Goal: Transaction & Acquisition: Purchase product/service

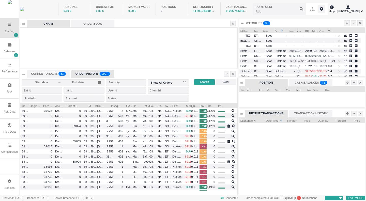
click at [88, 74] on div "ORDER HISTORY 999+" at bounding box center [92, 74] width 43 height 8
click at [92, 73] on div "ORDER HISTORY 999+" at bounding box center [92, 74] width 43 height 8
click at [204, 82] on span "Search" at bounding box center [204, 82] width 9 height 4
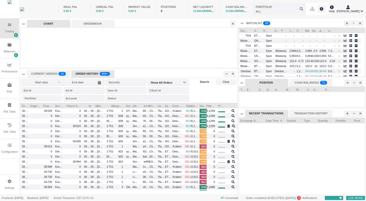
click at [204, 82] on span "Search" at bounding box center [204, 82] width 9 height 4
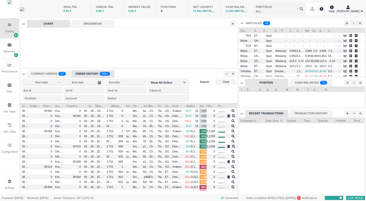
click at [204, 82] on span "Search" at bounding box center [204, 82] width 9 height 4
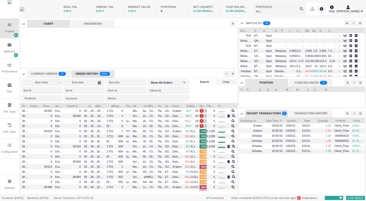
click at [200, 84] on span "Search" at bounding box center [204, 82] width 9 height 4
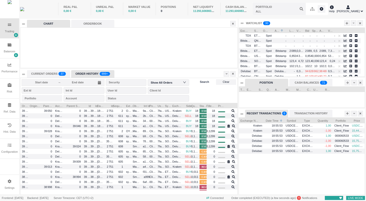
click at [200, 84] on span "Search" at bounding box center [204, 82] width 9 height 4
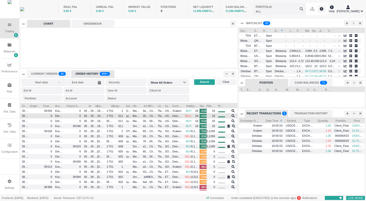
click at [155, 116] on span "Client_Flow" at bounding box center [152, 116] width 7 height 6
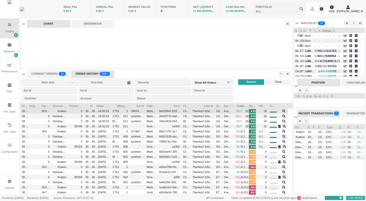
scroll to position [92, 272]
click at [105, 111] on span "18:55:53" at bounding box center [103, 110] width 11 height 3
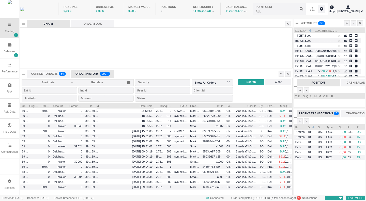
drag, startPoint x: 110, startPoint y: 105, endPoint x: 154, endPoint y: 106, distance: 43.5
click at [154, 106] on div at bounding box center [154, 105] width 2 height 5
click at [262, 7] on div "PORTFOLIO" at bounding box center [264, 7] width 16 height 4
click at [258, 10] on input "text" at bounding box center [279, 9] width 53 height 12
drag, startPoint x: 9, startPoint y: 50, endPoint x: 134, endPoint y: 68, distance: 126.8
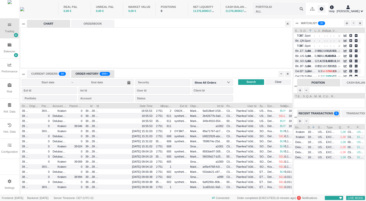
click at [9, 50] on div "Balances" at bounding box center [9, 48] width 19 height 20
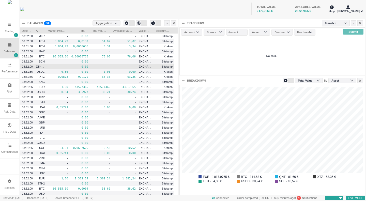
scroll to position [7, 157]
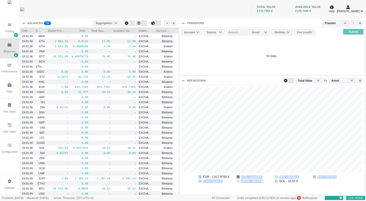
drag, startPoint x: 261, startPoint y: 182, endPoint x: 240, endPoint y: 178, distance: 21.9
click at [240, 178] on ul "EUR - 1 817,9765 € BTC - 114,68 € QNT - 81,65 € XTZ - 63,35 € ETH - 54,34 € USD…" at bounding box center [272, 179] width 181 height 9
click at [318, 79] on div "Value Total Value" at bounding box center [309, 80] width 22 height 7
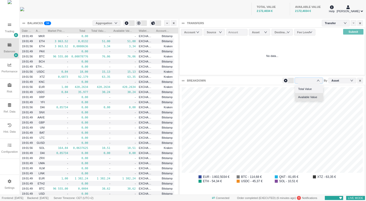
click at [313, 99] on li "Available Value" at bounding box center [309, 97] width 28 height 8
click at [339, 83] on div "Asset" at bounding box center [337, 81] width 13 height 8
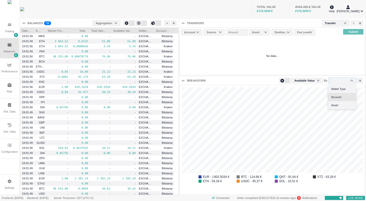
click at [340, 97] on li "Account" at bounding box center [342, 97] width 28 height 8
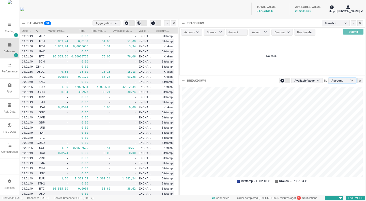
click at [335, 80] on div "Account" at bounding box center [339, 81] width 16 height 8
click at [339, 103] on li "Asset" at bounding box center [342, 105] width 28 height 8
click at [337, 81] on div "Asset" at bounding box center [337, 81] width 13 height 8
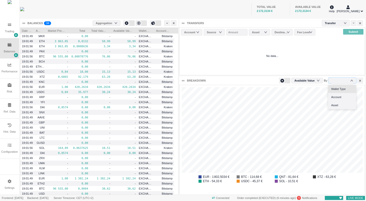
click at [337, 89] on li "Wallet Type" at bounding box center [342, 89] width 28 height 8
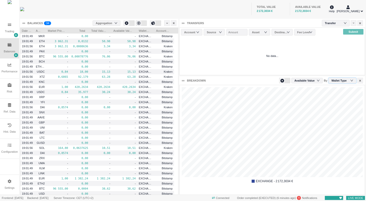
click at [335, 82] on div "Wallet Type" at bounding box center [341, 81] width 20 height 8
click at [337, 103] on li "Asset" at bounding box center [342, 105] width 28 height 8
click at [244, 178] on li "BTC - 114,68 €" at bounding box center [253, 176] width 33 height 3
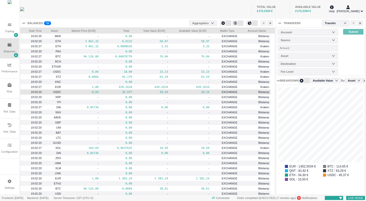
scroll to position [12, 0]
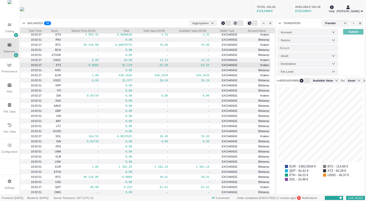
click at [198, 65] on pre "63,29" at bounding box center [190, 65] width 38 height 6
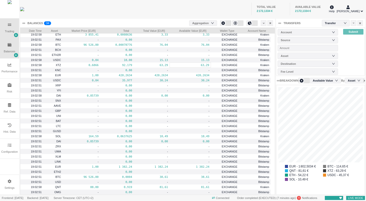
click at [9, 25] on icon at bounding box center [9, 25] width 3 height 2
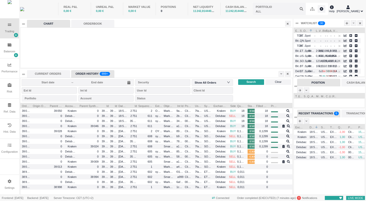
scroll to position [2, 2]
click at [9, 44] on icon at bounding box center [10, 45] width 4 height 4
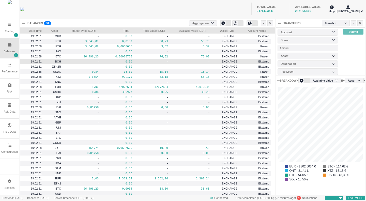
scroll to position [109, 88]
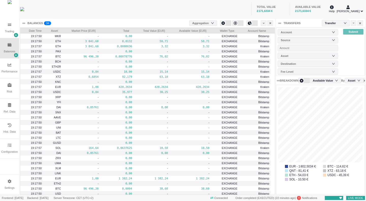
click at [300, 167] on li "EUR - 1 802,5034 €" at bounding box center [301, 166] width 33 height 3
click at [331, 175] on li "USDC - 45,39 €" at bounding box center [339, 175] width 33 height 3
drag, startPoint x: 13, startPoint y: 29, endPoint x: 101, endPoint y: 83, distance: 103.5
click at [12, 29] on div "Trading" at bounding box center [9, 28] width 19 height 20
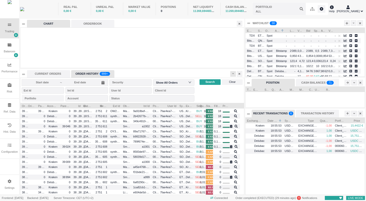
scroll to position [3, 3]
click at [232, 73] on icon at bounding box center [233, 73] width 2 height 3
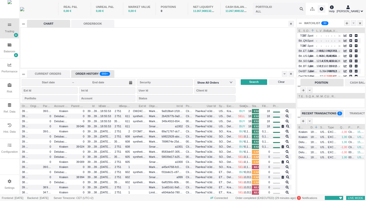
scroll to position [70, 68]
click at [50, 74] on div "CURRENT ORDERS" at bounding box center [48, 74] width 43 height 8
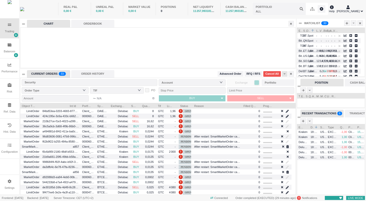
click at [285, 72] on div at bounding box center [285, 74] width 6 height 6
click at [97, 75] on div "ORDER HISTORY" at bounding box center [92, 74] width 43 height 8
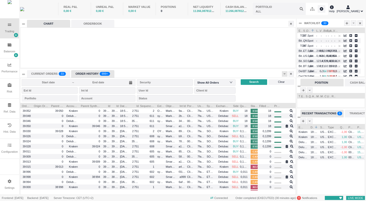
click at [285, 72] on div at bounding box center [285, 74] width 6 height 6
drag, startPoint x: 268, startPoint y: 72, endPoint x: 264, endPoint y: 69, distance: 5.3
click at [266, 71] on div "CURRENT ORDERS 0 1 2 3 4 5 6 7 8 9 0 1 2 3 4 5 6 7 8 9 0 1 2 3 4 5 6 7 8 9 0 1 …" at bounding box center [157, 74] width 260 height 8
click at [49, 71] on div "CURRENT ORDERS 0 1 2 3 4 5 6 7 8 9 0 1 2 3 4 5 6 7 8 9 0 1 2 3 4 5 6 7 8 9 0 1 …" at bounding box center [48, 74] width 43 height 8
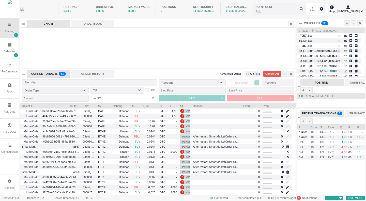
click at [233, 74] on span "Advanced Order" at bounding box center [231, 74] width 22 height 4
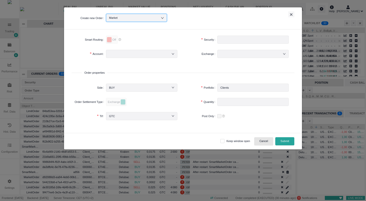
click at [132, 19] on div "Market" at bounding box center [136, 18] width 55 height 8
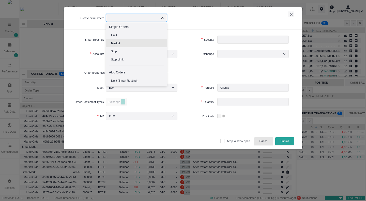
click at [132, 19] on input at bounding box center [136, 18] width 55 height 8
click at [177, 27] on div "Create new Order Market ×" at bounding box center [183, 18] width 238 height 22
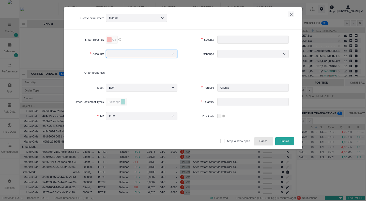
click at [151, 53] on div at bounding box center [141, 54] width 65 height 8
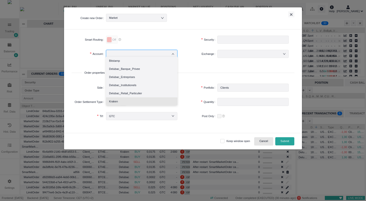
click at [154, 102] on li "Kraken" at bounding box center [141, 101] width 71 height 8
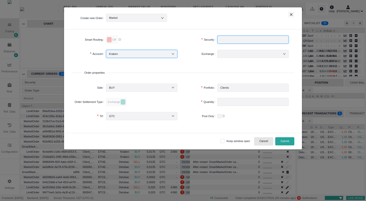
click at [228, 41] on input "text" at bounding box center [252, 40] width 71 height 8
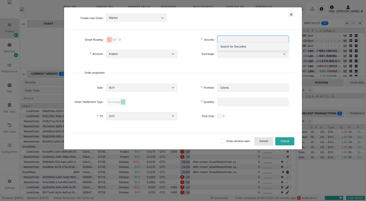
click at [230, 47] on li "Search for Securities" at bounding box center [252, 46] width 71 height 8
click at [231, 55] on div at bounding box center [252, 54] width 65 height 8
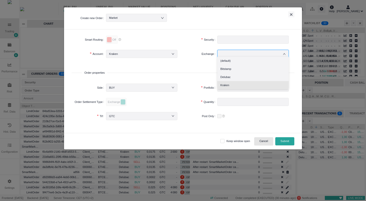
click at [229, 83] on li "Kraken" at bounding box center [252, 85] width 71 height 8
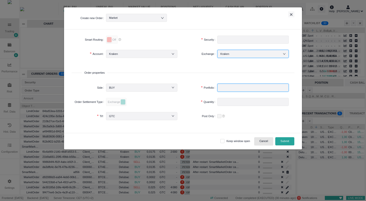
click at [233, 88] on input "text" at bounding box center [252, 88] width 71 height 8
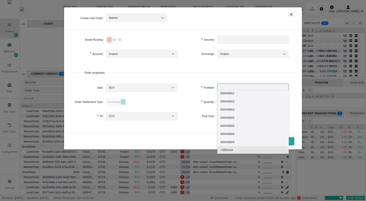
click at [227, 150] on span "+ 283 more" at bounding box center [226, 150] width 13 height 6
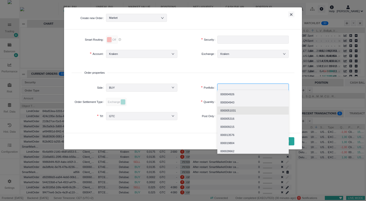
type input "b"
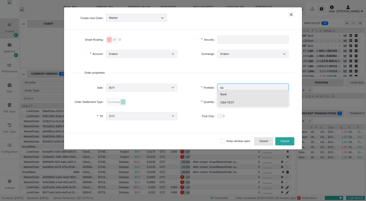
click at [244, 95] on li "Bank" at bounding box center [252, 94] width 71 height 8
type input "Bank"
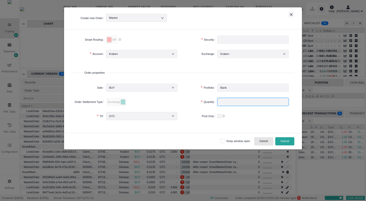
click at [231, 102] on input "number" at bounding box center [252, 102] width 71 height 8
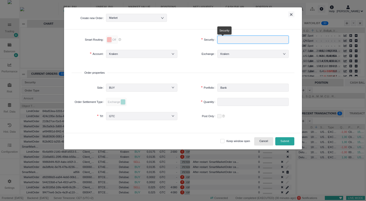
click at [224, 38] on input "text" at bounding box center [252, 40] width 71 height 8
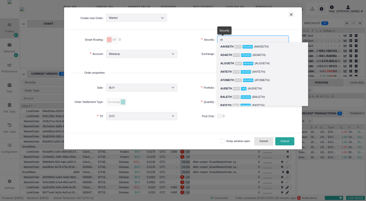
type input "e"
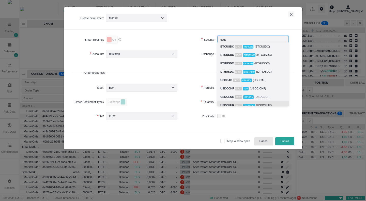
scroll to position [4, 0]
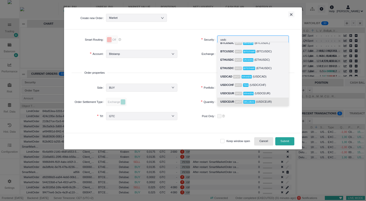
click at [232, 101] on strong "USDCEUR" at bounding box center [227, 101] width 14 height 3
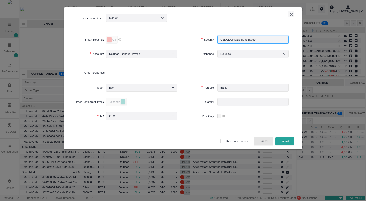
type input "USDCEUR@Delubac (Spot)"
click at [231, 54] on div "Delubac" at bounding box center [227, 54] width 15 height 8
drag, startPoint x: 175, startPoint y: 13, endPoint x: 229, endPoint y: 19, distance: 55.2
click at [223, 16] on h5 "Create new Order Market ×" at bounding box center [183, 19] width 223 height 12
click at [268, 139] on button "Cancel" at bounding box center [263, 141] width 19 height 8
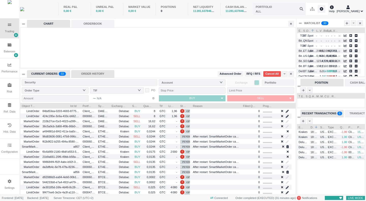
click at [92, 75] on div "ORDER HISTORY" at bounding box center [92, 74] width 43 height 8
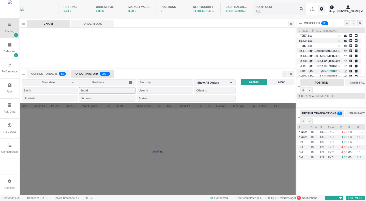
scroll to position [6, 53]
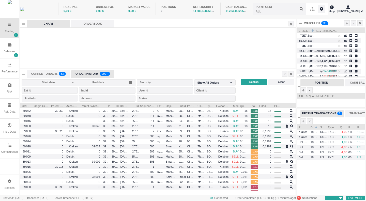
click at [10, 45] on icon at bounding box center [10, 44] width 4 height 3
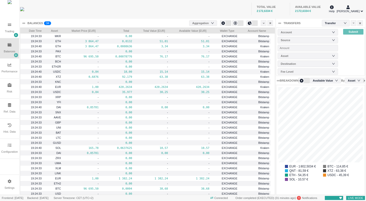
scroll to position [109, 88]
click at [17, 55] on icon at bounding box center [16, 55] width 2 height 2
click at [34, 65] on li "Balances Table" at bounding box center [29, 64] width 30 height 8
click at [112, 9] on div "TOTAL VALUE 2 172,6334 € AVAILABLE VALUE 2 172,6334 €" at bounding box center [193, 9] width 270 height 18
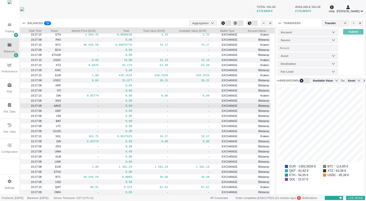
scroll to position [0, 0]
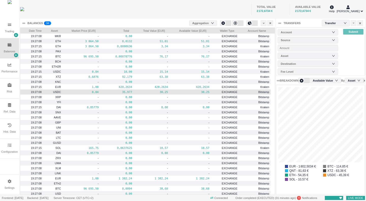
click at [60, 92] on span "USDC" at bounding box center [57, 91] width 8 height 3
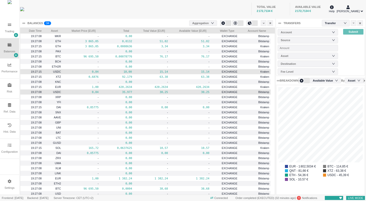
click at [115, 72] on pre "18,00" at bounding box center [117, 72] width 30 height 6
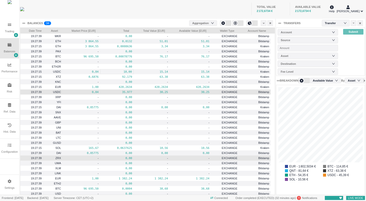
scroll to position [12, 0]
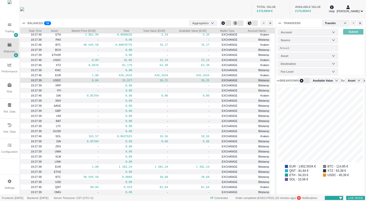
scroll to position [109, 88]
click at [8, 49] on div "Balances" at bounding box center [9, 48] width 19 height 20
drag, startPoint x: 11, startPoint y: 29, endPoint x: 188, endPoint y: 114, distance: 196.2
click at [11, 29] on div "Trading" at bounding box center [9, 28] width 19 height 20
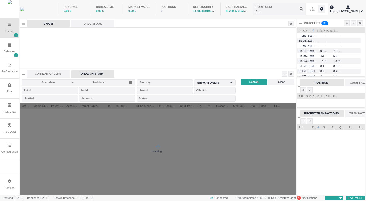
scroll to position [92, 275]
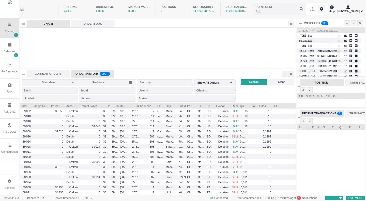
click at [55, 72] on div "CURRENT ORDERS" at bounding box center [48, 74] width 43 height 8
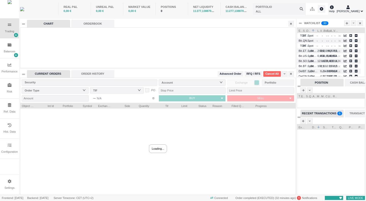
scroll to position [70, 68]
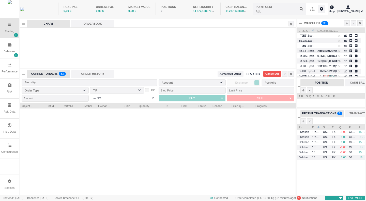
click at [255, 72] on span "RFQ / RFS" at bounding box center [253, 74] width 14 height 4
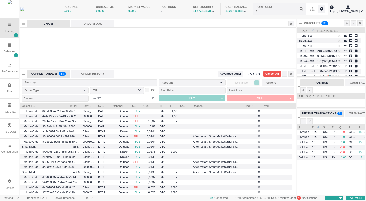
scroll to position [92, 275]
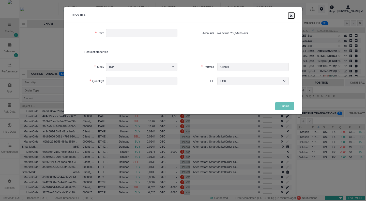
click at [290, 15] on button "×" at bounding box center [291, 16] width 6 height 6
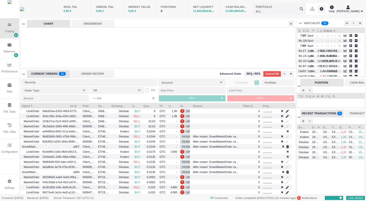
click at [234, 74] on span "Advanced Order" at bounding box center [231, 74] width 22 height 4
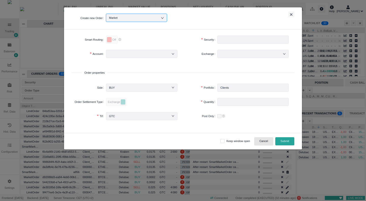
click at [139, 19] on div "Market" at bounding box center [136, 18] width 55 height 8
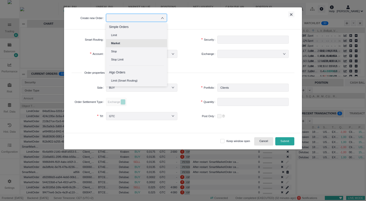
click at [138, 40] on li "Market" at bounding box center [136, 43] width 61 height 8
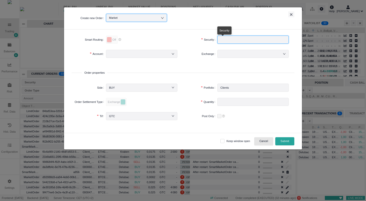
click at [248, 39] on input "text" at bounding box center [252, 40] width 71 height 8
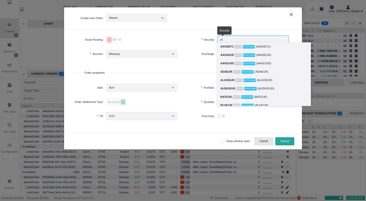
type input "e"
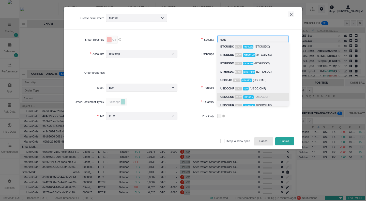
click at [243, 96] on span "Kraken" at bounding box center [248, 97] width 10 height 4
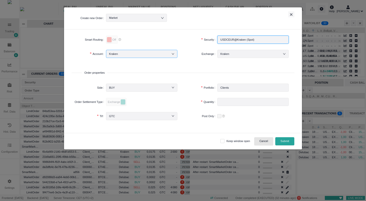
type input "USDCEUR@Kraken (Spot)"
click at [142, 55] on div "Kraken" at bounding box center [141, 54] width 65 height 8
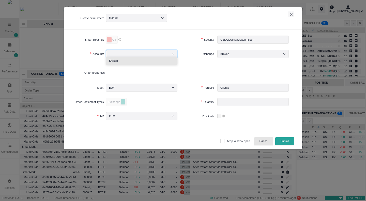
click at [124, 62] on li "Kraken" at bounding box center [141, 61] width 71 height 8
click at [146, 54] on div "Kraken" at bounding box center [141, 54] width 65 height 8
click at [201, 62] on div "Exchange" at bounding box center [200, 56] width 34 height 14
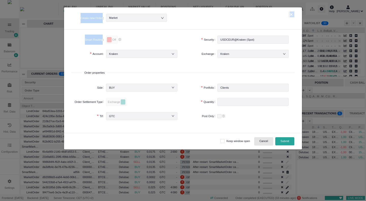
drag, startPoint x: 142, startPoint y: 9, endPoint x: 184, endPoint y: 37, distance: 50.6
click at [184, 37] on div "Create new Order Market × Smart Routing Off Security Security USDCEUR@Kraken (S…" at bounding box center [183, 78] width 238 height 143
click at [229, 89] on input "Clients" at bounding box center [252, 88] width 71 height 8
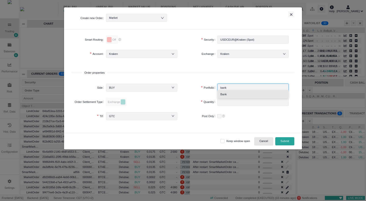
click at [238, 95] on li "Bank" at bounding box center [252, 94] width 71 height 8
type input "Bank"
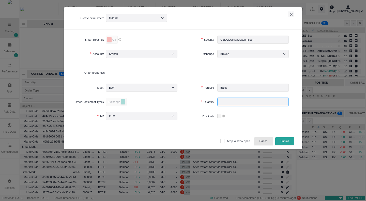
click at [234, 101] on input "number" at bounding box center [252, 102] width 71 height 8
drag, startPoint x: 230, startPoint y: 102, endPoint x: 215, endPoint y: 102, distance: 14.7
click at [215, 102] on div "Quantity 20" at bounding box center [238, 104] width 111 height 14
type input "1"
type input "20"
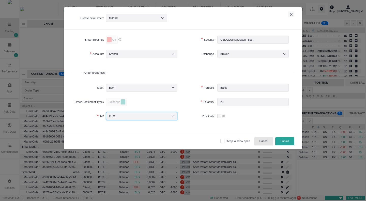
click at [153, 113] on div "GTC" at bounding box center [141, 116] width 65 height 8
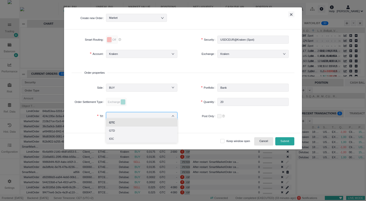
click at [153, 113] on input at bounding box center [141, 116] width 65 height 8
click at [82, 118] on label "Tif" at bounding box center [89, 116] width 34 height 10
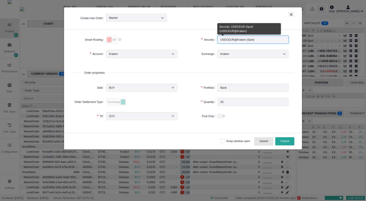
click at [245, 41] on input "USDCEUR@Kraken (Spot)" at bounding box center [252, 40] width 71 height 8
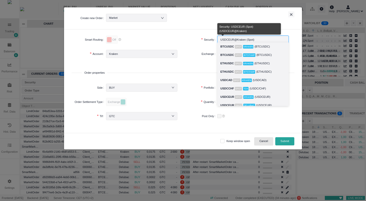
click at [245, 41] on input "USDCEUR@Kraken (Spot)" at bounding box center [252, 40] width 71 height 8
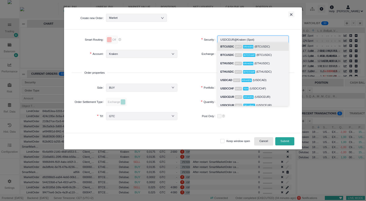
type input "u"
type input "s"
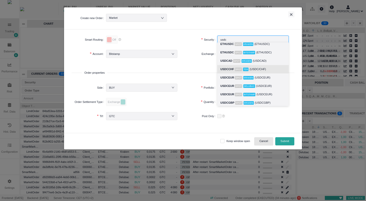
scroll to position [25, 0]
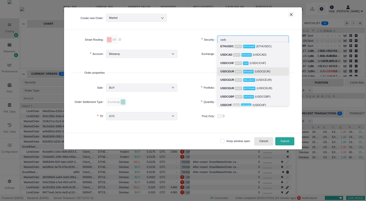
click at [254, 72] on div "USDCEUR Spot Kraken (USDCEUR)" at bounding box center [252, 72] width 65 height 6
type input "USDCEUR@Kraken (Spot)"
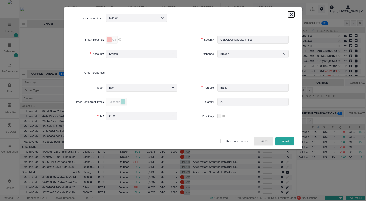
click at [289, 14] on button "×" at bounding box center [291, 14] width 6 height 6
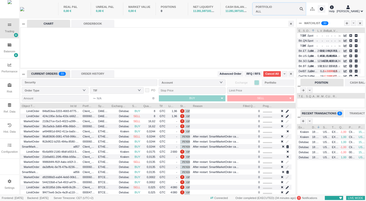
click at [261, 12] on input "text" at bounding box center [279, 9] width 53 height 12
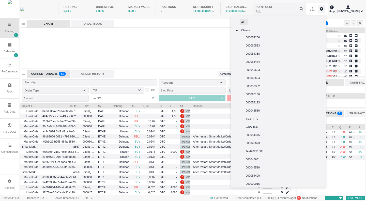
drag, startPoint x: 6, startPoint y: 44, endPoint x: 69, endPoint y: 61, distance: 65.1
click at [6, 44] on div "Balances" at bounding box center [9, 48] width 19 height 20
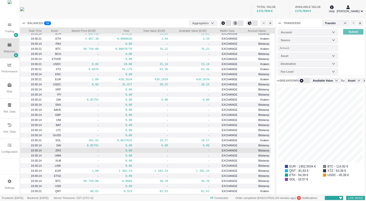
scroll to position [12, 0]
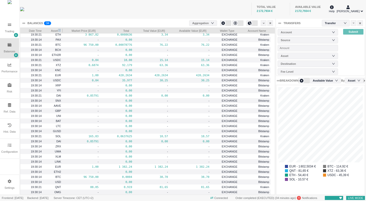
click at [60, 29] on span at bounding box center [59, 30] width 3 height 6
click at [57, 32] on span "Asset" at bounding box center [51, 30] width 13 height 5
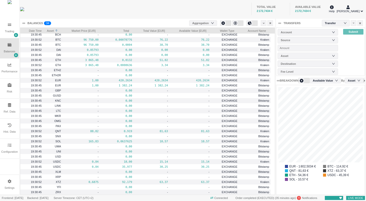
click at [8, 44] on icon at bounding box center [10, 45] width 4 height 4
click at [15, 54] on div at bounding box center [16, 55] width 4 height 4
click at [31, 71] on li "Transfers Table" at bounding box center [29, 72] width 30 height 8
click at [32, 73] on li "Transfers Table" at bounding box center [29, 72] width 30 height 8
click at [30, 65] on li "Balances Table" at bounding box center [29, 64] width 30 height 8
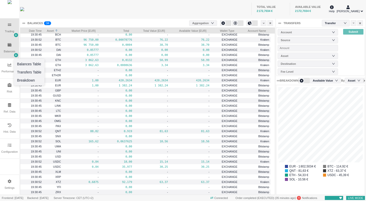
click at [8, 25] on icon at bounding box center [9, 25] width 3 height 2
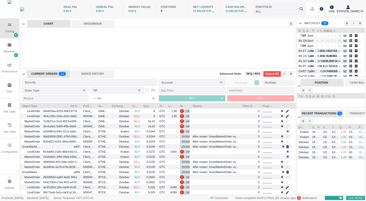
scroll to position [92, 275]
click at [237, 76] on span "Advanced Order" at bounding box center [231, 74] width 22 height 4
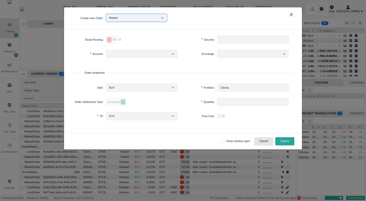
click at [154, 19] on div "Market" at bounding box center [136, 18] width 55 height 8
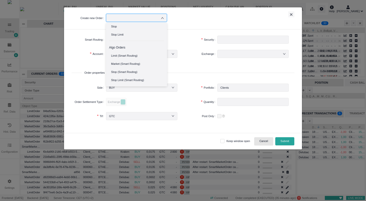
scroll to position [0, 0]
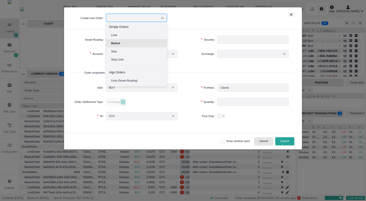
click at [190, 10] on div "Create new Order Market ×" at bounding box center [183, 18] width 238 height 22
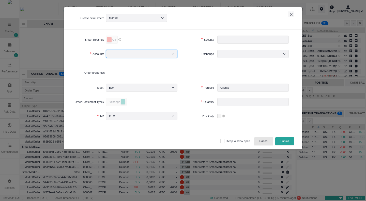
click at [121, 55] on div at bounding box center [141, 54] width 65 height 8
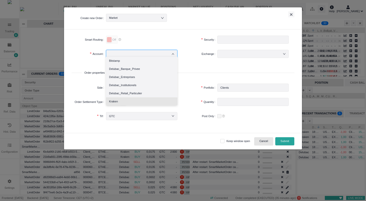
click at [120, 102] on li "Kraken" at bounding box center [141, 101] width 71 height 8
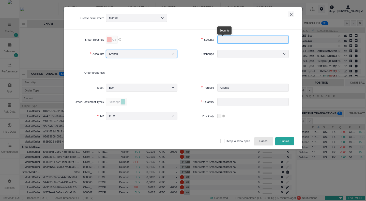
click at [232, 40] on input "text" at bounding box center [252, 40] width 71 height 8
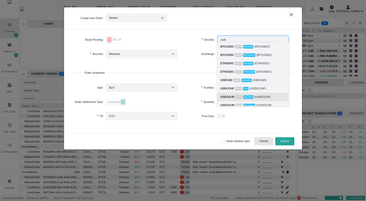
click at [237, 98] on span "Spot" at bounding box center [238, 97] width 7 height 4
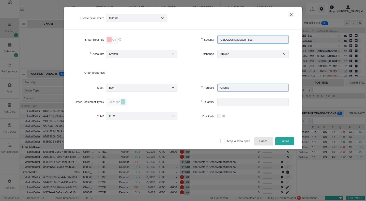
type input "USDCEUR@Kraken (Spot)"
click at [243, 87] on input "text" at bounding box center [252, 88] width 71 height 8
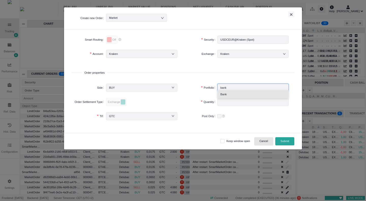
click at [229, 96] on li "Bank" at bounding box center [252, 94] width 71 height 8
type input "Bank"
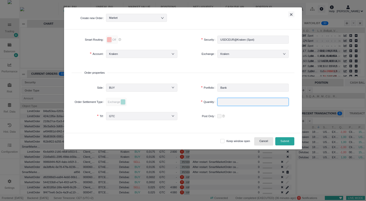
click at [225, 102] on input "number" at bounding box center [252, 102] width 71 height 8
type input "20"
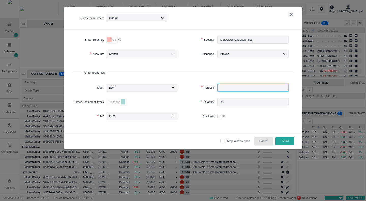
click at [220, 87] on input "text" at bounding box center [252, 88] width 71 height 8
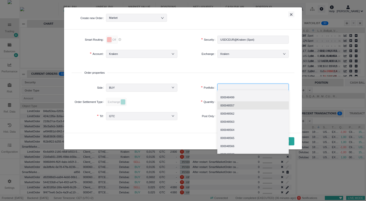
scroll to position [351, 0]
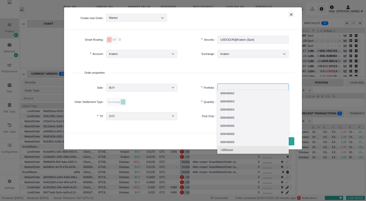
click at [228, 150] on span "+ 283 more" at bounding box center [226, 150] width 13 height 6
click at [225, 148] on span "+ 283 more" at bounding box center [226, 150] width 13 height 6
click at [231, 148] on span "+ 233 more" at bounding box center [226, 150] width 13 height 6
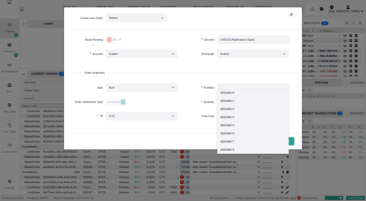
type input "Bank"
click at [300, 101] on div "Smart Routing Off Security Security USDCEUR@Kraken (Spot) USDCEUR@Kraken (Spot)…" at bounding box center [183, 80] width 238 height 103
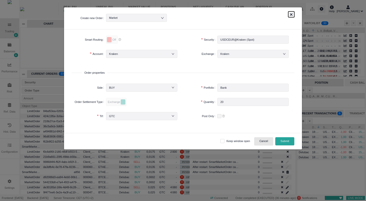
click at [291, 15] on button "×" at bounding box center [291, 14] width 6 height 6
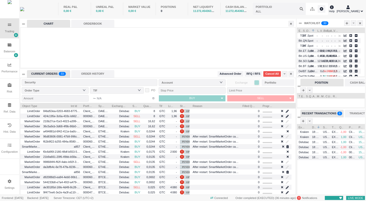
click at [266, 6] on div "PORTFOLIO" at bounding box center [264, 7] width 16 height 4
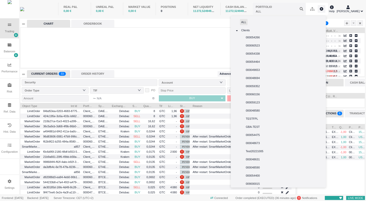
click at [235, 30] on span at bounding box center [237, 30] width 6 height 6
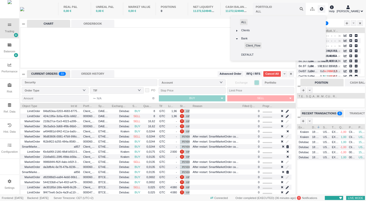
click at [251, 46] on span "Client_Flow" at bounding box center [253, 45] width 14 height 3
type input "Client_Flow"
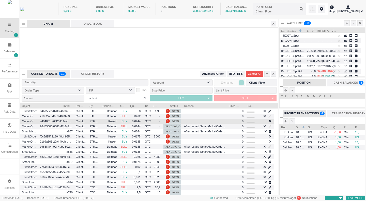
scroll to position [92, 258]
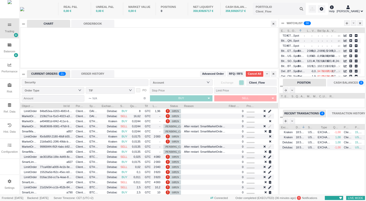
click at [265, 8] on div "PORTFOLIO" at bounding box center [264, 7] width 16 height 4
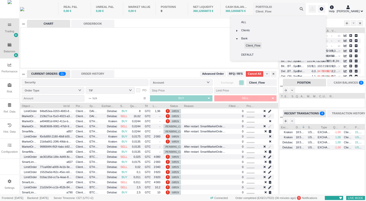
click at [10, 53] on div "Balances" at bounding box center [9, 51] width 11 height 4
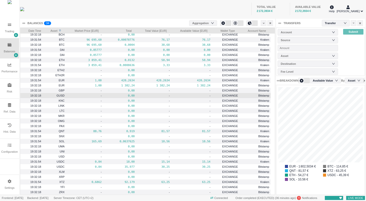
scroll to position [0, 0]
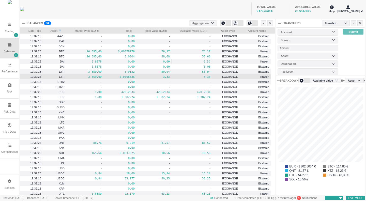
click at [190, 77] on pre "3,33" at bounding box center [192, 77] width 38 height 6
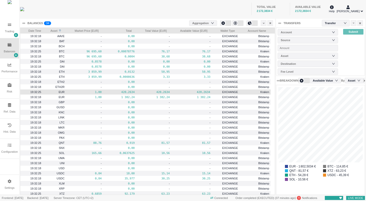
click at [132, 91] on pre "420,2634" at bounding box center [120, 92] width 30 height 6
click at [132, 91] on pre "420,2634" at bounding box center [119, 92] width 29 height 6
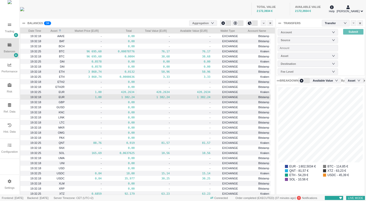
click at [131, 96] on pre "1 382,24" at bounding box center [120, 97] width 30 height 6
click at [131, 96] on pre "1 382,24" at bounding box center [119, 97] width 29 height 6
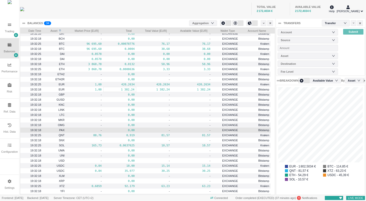
scroll to position [12, 0]
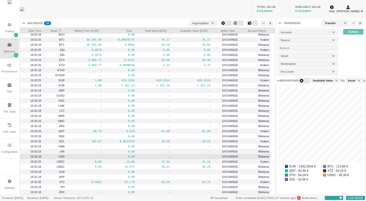
click at [90, 158] on span "-" at bounding box center [85, 157] width 34 height 6
click at [90, 159] on div "-" at bounding box center [84, 156] width 37 height 5
drag, startPoint x: 90, startPoint y: 159, endPoint x: 86, endPoint y: 159, distance: 4.6
click at [86, 159] on pre "0,84" at bounding box center [85, 162] width 34 height 6
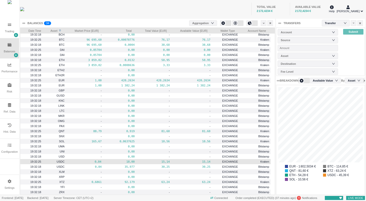
click at [86, 159] on pre "0,84" at bounding box center [85, 162] width 34 height 6
click at [263, 24] on icon at bounding box center [264, 23] width 2 height 3
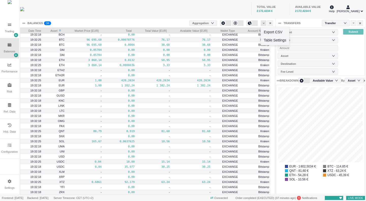
click at [263, 24] on icon at bounding box center [264, 23] width 2 height 3
click at [213, 23] on icon "icon: down" at bounding box center [212, 23] width 3 height 2
click at [213, 23] on icon "icon: down" at bounding box center [212, 23] width 3 height 3
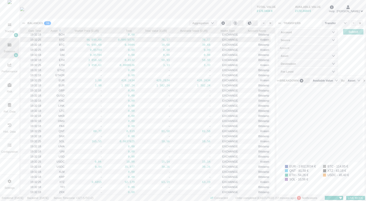
click at [23, 22] on body "Trading Balances Performance Risk Ref. Data Hist. Data Configuration Settings T…" at bounding box center [183, 100] width 366 height 201
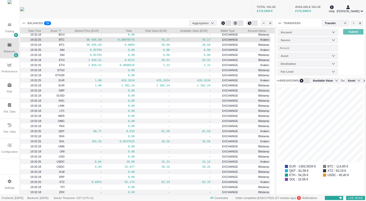
click at [23, 22] on body "Trading Balances Performance Risk Ref. Data Hist. Data Configuration Settings T…" at bounding box center [183, 100] width 366 height 201
click at [34, 22] on div "BALANCES" at bounding box center [34, 23] width 15 height 4
click at [264, 22] on icon at bounding box center [264, 23] width 2 height 3
click at [270, 41] on li "Table Settings" at bounding box center [275, 40] width 28 height 8
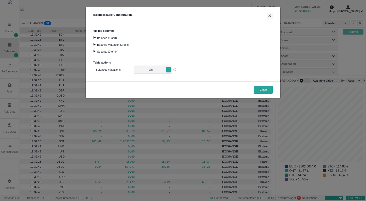
click at [103, 44] on div "Balance Valuation (3 of 3)" at bounding box center [182, 44] width 179 height 7
click at [99, 54] on div "Security (0 of 44)" at bounding box center [182, 51] width 179 height 7
click at [96, 52] on div at bounding box center [94, 51] width 7 height 2
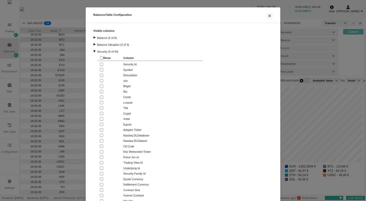
click at [93, 49] on div at bounding box center [94, 51] width 2 height 7
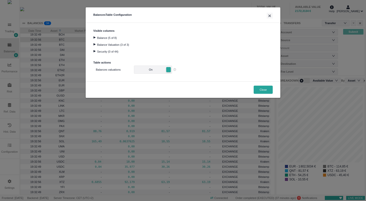
click at [94, 36] on div at bounding box center [94, 37] width 7 height 2
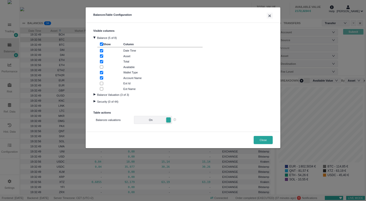
click at [95, 36] on div at bounding box center [94, 37] width 2 height 7
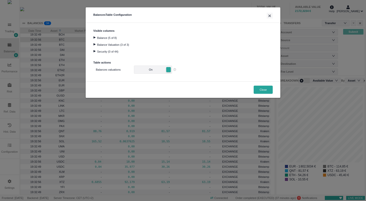
click at [94, 43] on div "Balance Valuation (3 of 3)" at bounding box center [182, 44] width 179 height 7
click at [95, 45] on div at bounding box center [94, 44] width 7 height 2
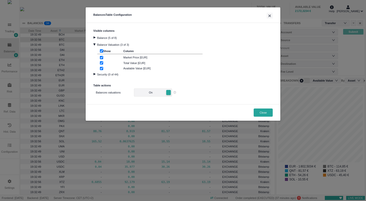
click at [95, 45] on div at bounding box center [94, 44] width 2 height 7
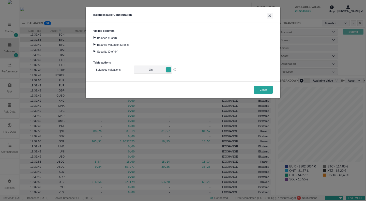
click at [95, 50] on div at bounding box center [94, 51] width 7 height 2
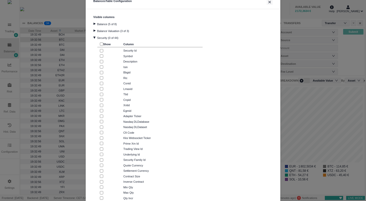
scroll to position [0, 0]
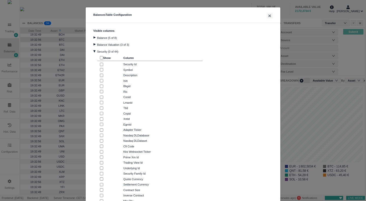
click at [93, 51] on div at bounding box center [94, 51] width 2 height 7
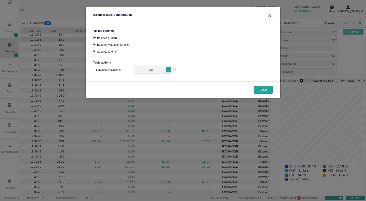
click at [95, 37] on div at bounding box center [94, 37] width 7 height 2
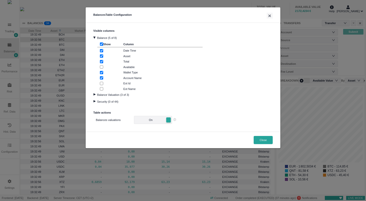
click at [94, 36] on div at bounding box center [94, 37] width 2 height 7
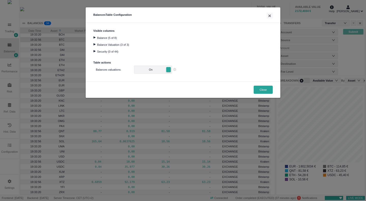
click at [97, 38] on div at bounding box center [94, 37] width 7 height 2
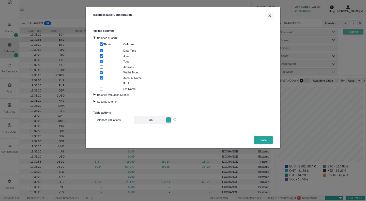
click at [97, 38] on div "Balance (5 of 8)" at bounding box center [182, 37] width 179 height 7
click at [95, 37] on div at bounding box center [94, 37] width 2 height 7
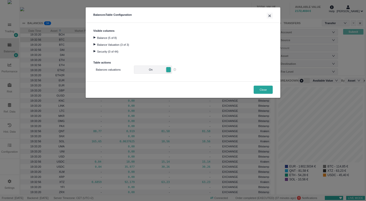
click at [96, 45] on div at bounding box center [94, 44] width 7 height 2
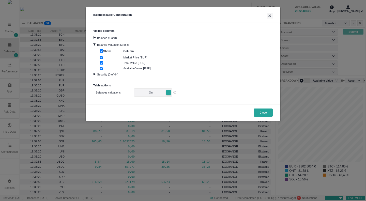
click at [94, 73] on div at bounding box center [94, 74] width 7 height 2
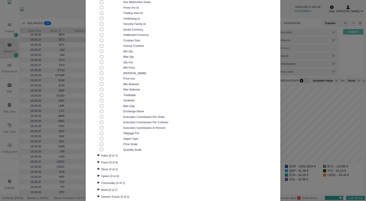
scroll to position [178, 0]
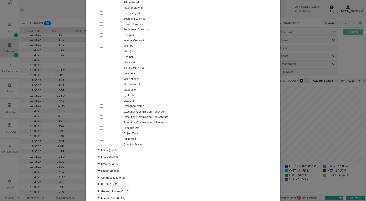
click at [101, 95] on input "checkbox" at bounding box center [101, 94] width 3 height 3
checkbox input "true"
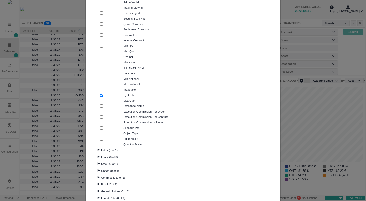
click at [300, 11] on div "Balances Table Configuration × Visible columns Balance (5 of 8) Balance Valuati…" at bounding box center [183, 100] width 366 height 201
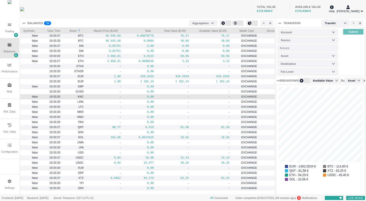
scroll to position [0, 0]
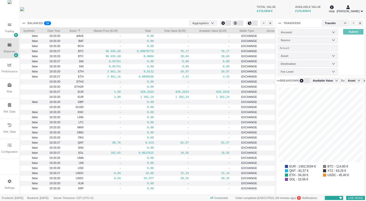
click at [210, 22] on div "Aggregation" at bounding box center [202, 23] width 20 height 5
click at [264, 21] on div at bounding box center [264, 23] width 6 height 6
click at [346, 23] on icon "icon: down" at bounding box center [344, 23] width 3 height 3
click at [7, 49] on div "Balances" at bounding box center [9, 48] width 19 height 20
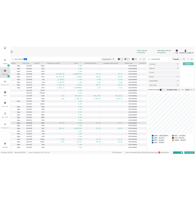
scroll to position [0, 19]
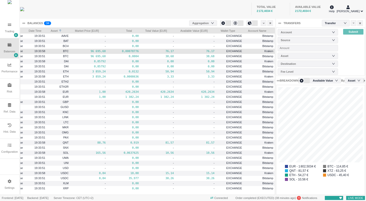
click at [72, 52] on pre "96 695,60" at bounding box center [89, 51] width 34 height 6
click at [44, 21] on span "0 1 2 3 4 5 6 7 8 9 0 1 2 3 4 5 6 7 8 9 0 1 2 3 4 5 6 7 8 9 0 1 2 3 4 5 6 7 8 9…" at bounding box center [47, 23] width 7 height 4
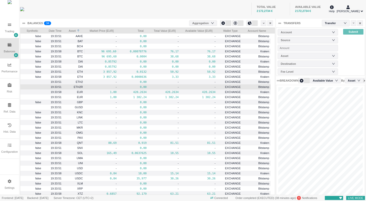
scroll to position [109, 88]
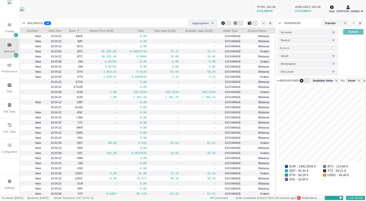
click at [208, 20] on div "Aggregation" at bounding box center [203, 23] width 22 height 7
click at [202, 48] on li "Wallet Type" at bounding box center [203, 48] width 28 height 8
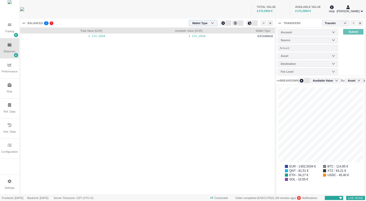
scroll to position [167, 254]
click at [206, 22] on div "Wallet Type" at bounding box center [202, 23] width 20 height 8
click at [200, 39] on li "Account" at bounding box center [203, 40] width 28 height 8
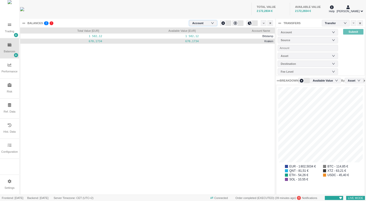
scroll to position [0, 0]
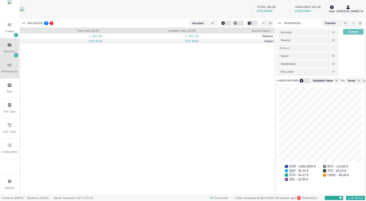
click at [12, 67] on div "Performance" at bounding box center [9, 68] width 19 height 20
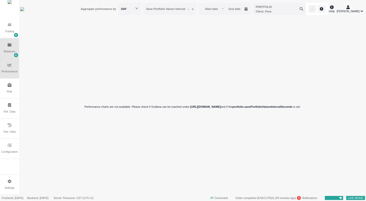
click at [2, 45] on div "Balances" at bounding box center [9, 48] width 19 height 20
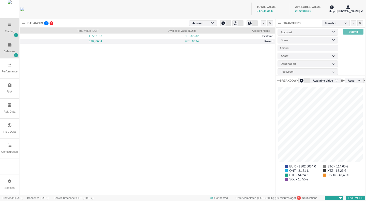
click at [5, 32] on div "Trading" at bounding box center [9, 28] width 19 height 20
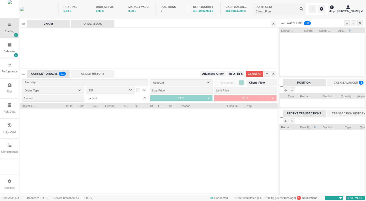
click at [99, 27] on div "ORDERBOOK" at bounding box center [92, 24] width 43 height 8
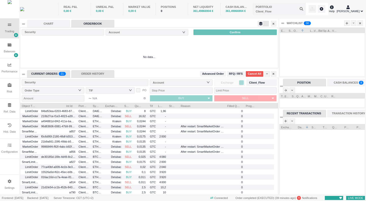
click at [85, 75] on div "ORDER HISTORY" at bounding box center [92, 74] width 43 height 8
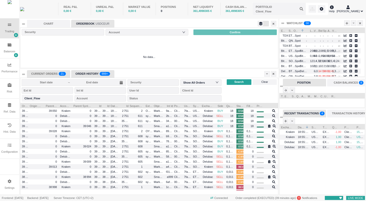
click at [49, 73] on div "CURRENT ORDERS 0 1 2 3 4 5 6 7 8 9 0 1 2 3 4 5 6 7 8 9 0 1 2 3 4 5 6 7 8 9 0 1 …" at bounding box center [48, 74] width 43 height 8
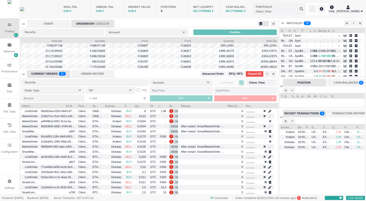
click at [157, 31] on div "Account" at bounding box center [145, 32] width 74 height 5
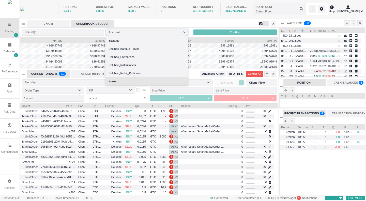
click at [133, 81] on li "Kraken" at bounding box center [146, 81] width 83 height 8
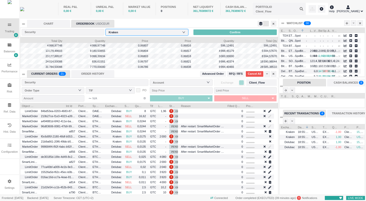
click at [88, 24] on div "ORDERBOOK USDCEUR" at bounding box center [92, 24] width 43 height 8
click at [54, 25] on div "CHART" at bounding box center [48, 24] width 43 height 8
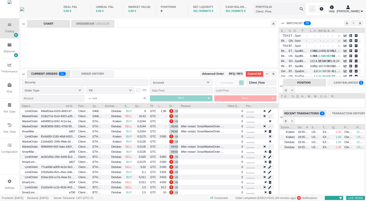
click at [97, 27] on div "ORDERBOOK USDCEUR" at bounding box center [92, 24] width 43 height 8
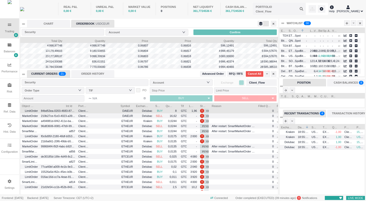
drag, startPoint x: 103, startPoint y: 106, endPoint x: 134, endPoint y: 109, distance: 30.9
click at [134, 109] on div "Object Type Int Id Portfolio Symbol Exchange Name Side Quantity Tif" at bounding box center [149, 149] width 258 height 92
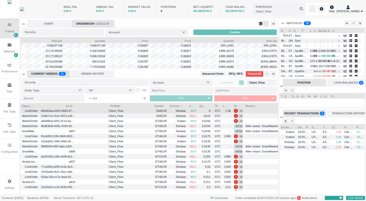
drag, startPoint x: 91, startPoint y: 106, endPoint x: 124, endPoint y: 108, distance: 33.9
click at [124, 108] on div "Object Type Int Id Portfolio Symbol Exchange Name Side Quantity Tif" at bounding box center [149, 149] width 258 height 92
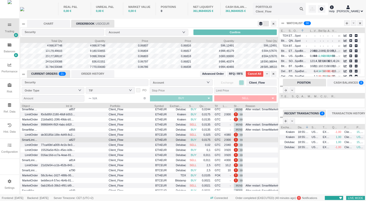
scroll to position [24, 0]
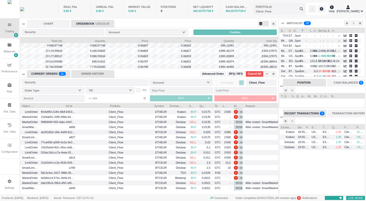
click at [88, 74] on div "ORDER HISTORY" at bounding box center [92, 74] width 43 height 8
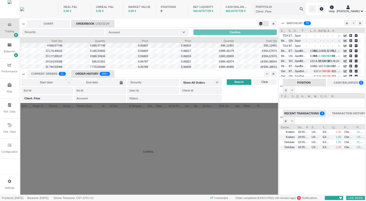
scroll to position [3, 3]
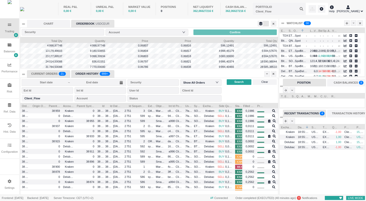
click at [49, 74] on div "CURRENT ORDERS 0 1 2 3 4 5 6 7 8 9 0 1 2 3 4 5 6 7 8 9 0 1 2 3 4 5 6 7 8 9 0 1 …" at bounding box center [48, 74] width 43 height 8
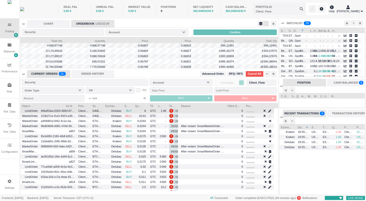
scroll to position [92, 258]
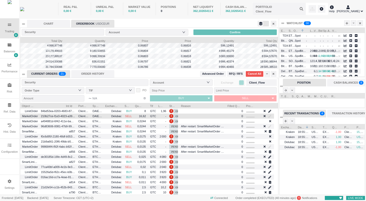
click at [114, 116] on span "Delubac" at bounding box center [116, 116] width 10 height 3
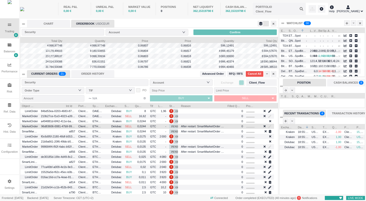
click at [59, 128] on span "96d83606-0081-47b9-996c-25758dd0c702" at bounding box center [58, 126] width 34 height 6
click at [122, 126] on div "Delubac" at bounding box center [113, 126] width 19 height 5
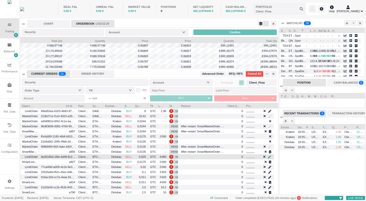
click at [270, 157] on icon at bounding box center [269, 156] width 3 height 3
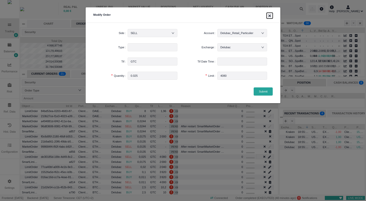
click at [270, 15] on button "×" at bounding box center [270, 16] width 6 height 6
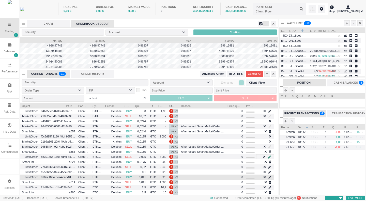
scroll to position [21, 0]
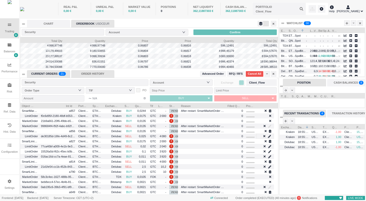
click at [89, 74] on div "ORDER HISTORY" at bounding box center [92, 74] width 43 height 8
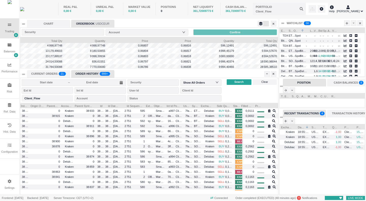
scroll to position [0, 0]
click at [95, 71] on div "ORDER HISTORY 999+" at bounding box center [92, 74] width 43 height 8
click at [86, 74] on div "ORDER HISTORY 999+" at bounding box center [92, 74] width 43 height 8
click at [91, 77] on div "ORDER HISTORY 999+" at bounding box center [92, 74] width 43 height 8
click at [88, 74] on div "ORDER HISTORY 999+" at bounding box center [92, 74] width 43 height 8
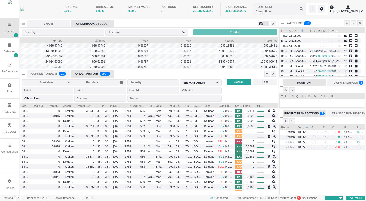
click at [84, 74] on div "ORDER HISTORY 999+" at bounding box center [92, 74] width 43 height 8
click at [46, 76] on div "CURRENT ORDERS 0 1 2 3 4 5 6 7 8 9 0 1 2 3 4 5 6 7 8 9 0 1 2 3 4 5 6 7 8 9 0 1 …" at bounding box center [48, 74] width 43 height 8
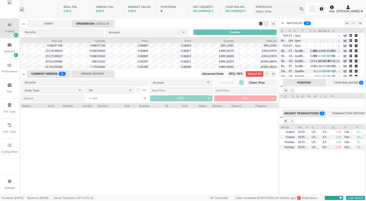
click at [80, 74] on div "ORDER HISTORY" at bounding box center [92, 74] width 43 height 8
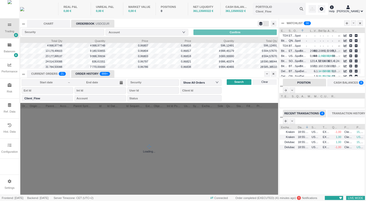
scroll to position [3, 3]
click at [59, 73] on sup "0 1 2 3 4 5 6 7 8 9 0 1 2 3 4 5 6 7 8 9 0 1 2 3 4 5 6 7 8 9 0 1 2 3 4 5 6 7 8 9…" at bounding box center [62, 74] width 7 height 4
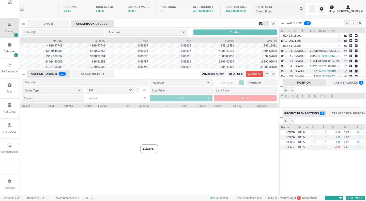
type input "Client_Flow"
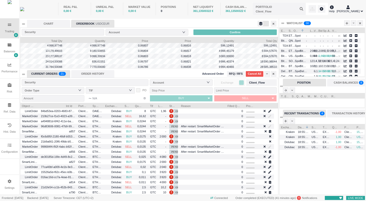
click at [214, 74] on span "Advanced Order" at bounding box center [213, 74] width 22 height 4
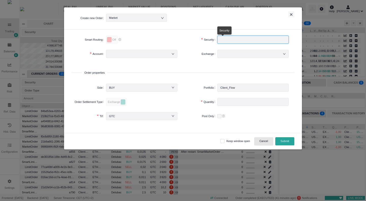
click at [246, 40] on input "text" at bounding box center [252, 40] width 71 height 8
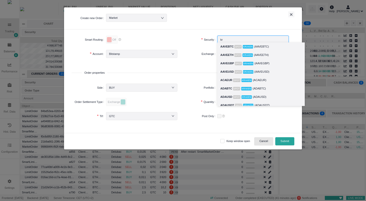
type input "k"
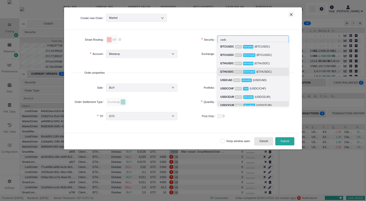
scroll to position [25, 0]
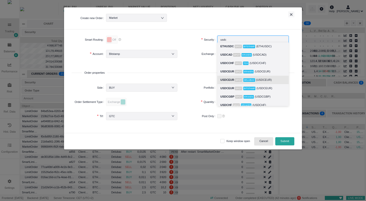
click at [236, 82] on span "Spot" at bounding box center [238, 80] width 7 height 4
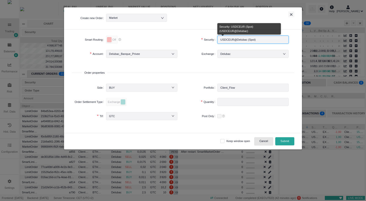
drag, startPoint x: 258, startPoint y: 38, endPoint x: 215, endPoint y: 41, distance: 43.0
click at [217, 41] on div "Security Security USDCEUR@Delubac (Spot) USDCEUR@Delubac (Spot)" at bounding box center [238, 42] width 111 height 14
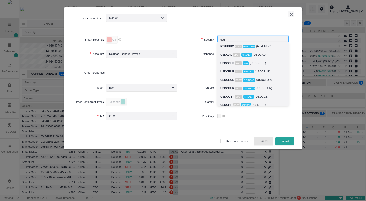
type input "usdc"
click at [231, 71] on strong "USDCEUR" at bounding box center [227, 71] width 14 height 3
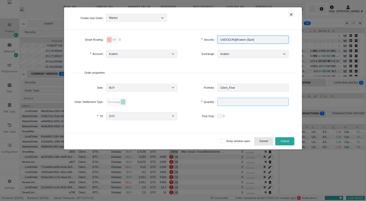
type input "USDCEUR@Kraken (Spot)"
click at [239, 102] on input "number" at bounding box center [252, 102] width 71 height 8
type input "20"
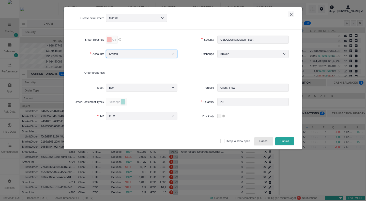
click at [153, 53] on div "Kraken" at bounding box center [141, 54] width 65 height 8
click at [154, 61] on li "Kraken" at bounding box center [141, 61] width 71 height 8
click at [223, 53] on div "Kraken" at bounding box center [227, 54] width 14 height 8
click at [249, 54] on div "Kraken" at bounding box center [252, 54] width 65 height 8
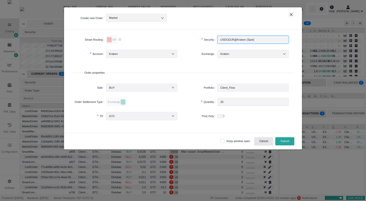
click at [260, 39] on input "USDCEUR@Kraken (Spot)" at bounding box center [252, 40] width 71 height 8
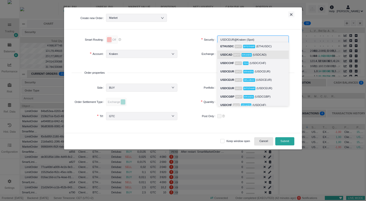
scroll to position [25, 0]
click at [81, 65] on div "Smart Routing Off Security Security USDCEUR@Kraken (Spot) USDCEUR@Kraken (Spot)…" at bounding box center [183, 80] width 238 height 103
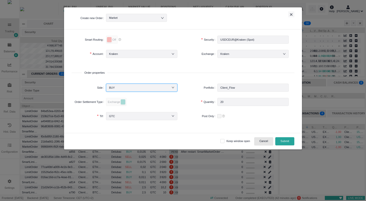
click at [130, 84] on div "BUY" at bounding box center [141, 88] width 65 height 8
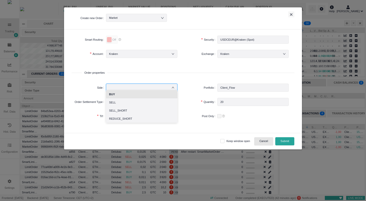
click at [127, 93] on li "BUY" at bounding box center [141, 94] width 71 height 8
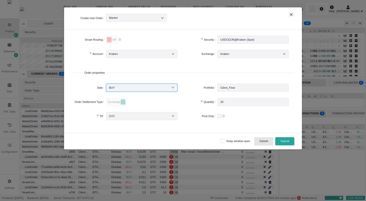
click at [289, 137] on button "Submit" at bounding box center [284, 141] width 19 height 8
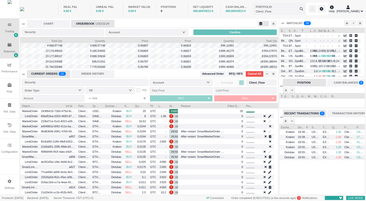
click at [13, 45] on div "Balances" at bounding box center [9, 48] width 19 height 20
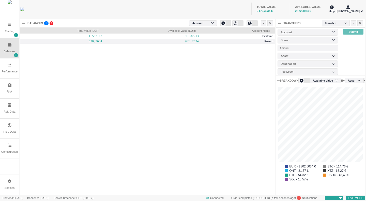
scroll to position [109, 88]
click at [209, 20] on div "Aggregation Account" at bounding box center [203, 23] width 22 height 7
click at [202, 45] on li "Wallet Type" at bounding box center [203, 48] width 28 height 8
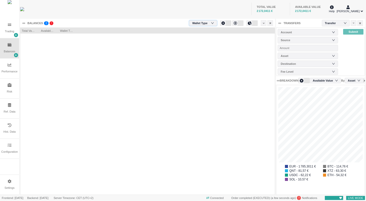
scroll to position [167, 254]
click at [200, 24] on div "Wallet Type" at bounding box center [202, 23] width 20 height 8
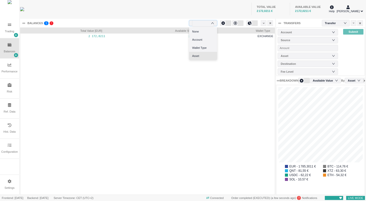
click at [199, 54] on li "Asset" at bounding box center [203, 56] width 28 height 8
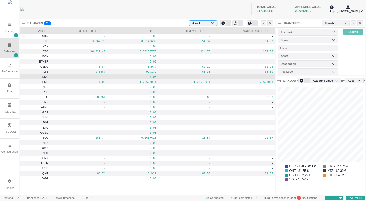
scroll to position [109, 88]
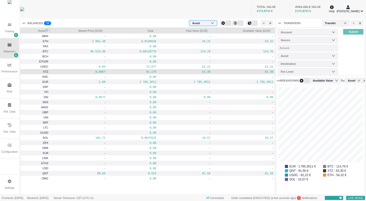
click at [42, 29] on span "Asset" at bounding box center [33, 30] width 23 height 5
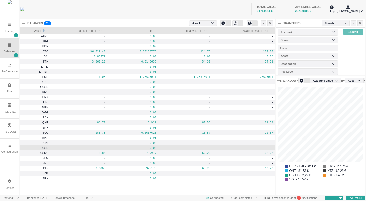
click at [57, 148] on span "-" at bounding box center [78, 148] width 54 height 6
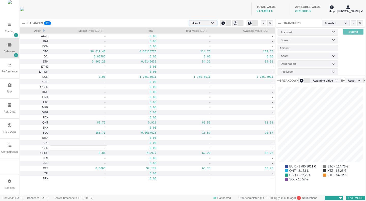
click at [215, 23] on div "Aggregation Asset" at bounding box center [203, 23] width 28 height 6
click at [201, 42] on li "Account" at bounding box center [203, 40] width 28 height 8
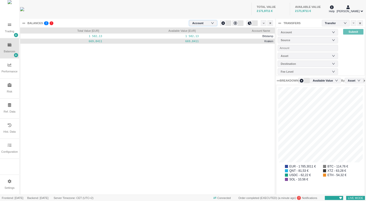
scroll to position [167, 254]
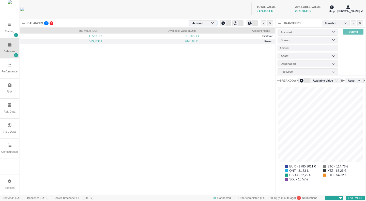
click at [201, 23] on div "Account" at bounding box center [200, 23] width 16 height 8
click at [201, 30] on li "None" at bounding box center [203, 31] width 28 height 8
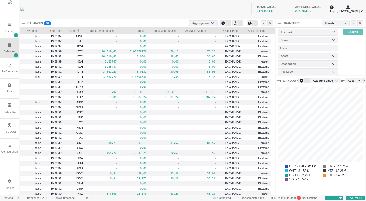
click at [204, 23] on div "Aggregation" at bounding box center [202, 23] width 20 height 5
click at [199, 55] on li "Asset" at bounding box center [203, 56] width 28 height 8
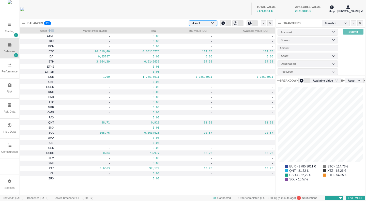
click at [45, 27] on div "BALANCES 0 1 2 3 4 5 6 7 8 9 0 1 2 3 4 5 6 7 8 9 0 1 2 3 4 5 6 7 8 9 0 1 2 3 4 …" at bounding box center [147, 107] width 255 height 176
click at [45, 29] on span "Asset" at bounding box center [34, 30] width 25 height 5
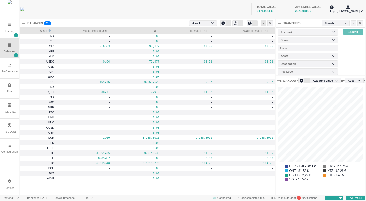
click at [262, 23] on div at bounding box center [264, 23] width 6 height 6
click at [266, 41] on li "Table Settings" at bounding box center [275, 40] width 28 height 8
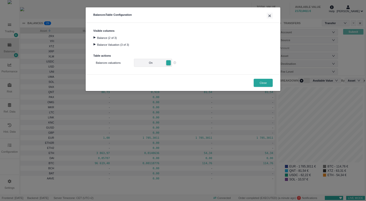
click at [109, 39] on div "Balance (2 of 3)" at bounding box center [182, 37] width 179 height 7
click at [93, 38] on div at bounding box center [94, 37] width 7 height 2
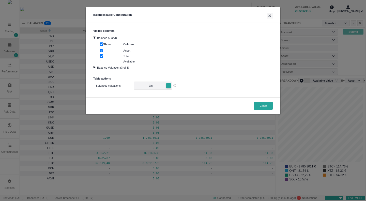
click at [97, 67] on div at bounding box center [94, 67] width 7 height 2
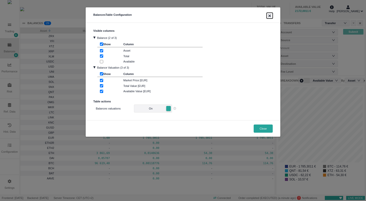
click at [270, 18] on button "×" at bounding box center [270, 16] width 6 height 6
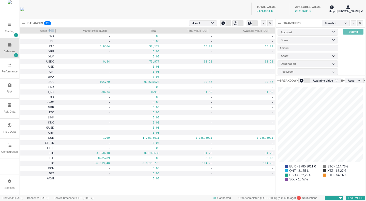
click at [43, 32] on span "Asset" at bounding box center [34, 30] width 25 height 5
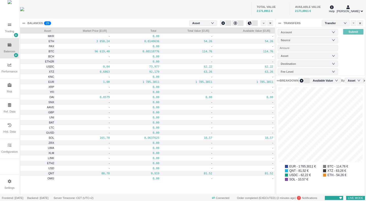
click at [9, 46] on icon at bounding box center [10, 44] width 4 height 3
click at [213, 23] on icon "icon: down" at bounding box center [212, 23] width 3 height 3
click at [201, 37] on li "Account" at bounding box center [203, 40] width 28 height 8
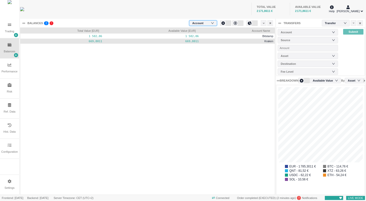
click at [113, 40] on pre "669,8011" at bounding box center [151, 41] width 93 height 6
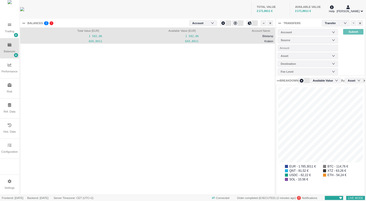
click at [186, 35] on pre "1 502,06" at bounding box center [151, 36] width 93 height 6
click at [205, 22] on div "Account" at bounding box center [200, 23] width 16 height 8
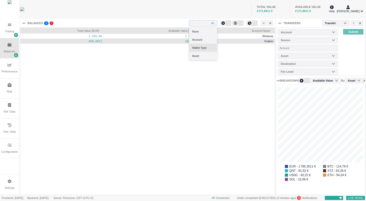
click at [205, 47] on li "Wallet Type" at bounding box center [203, 48] width 28 height 8
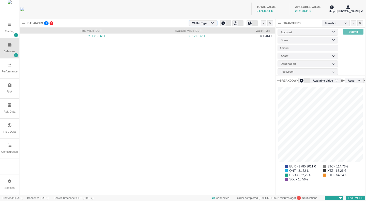
click at [208, 23] on div "Wallet Type" at bounding box center [202, 23] width 20 height 8
click at [199, 57] on li "Asset" at bounding box center [203, 56] width 28 height 8
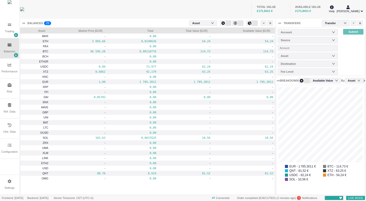
click at [297, 5] on div "AVAILABLE VALUE" at bounding box center [309, 7] width 28 height 4
drag, startPoint x: 11, startPoint y: 24, endPoint x: 12, endPoint y: 27, distance: 2.7
click at [11, 26] on div "Trading" at bounding box center [9, 28] width 19 height 20
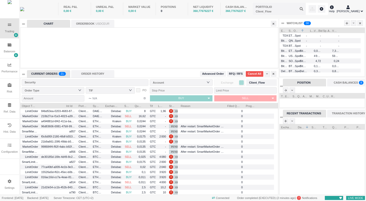
click at [270, 9] on div "PORTFOLIO" at bounding box center [264, 7] width 16 height 4
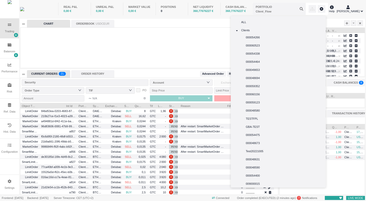
scroll to position [0, 0]
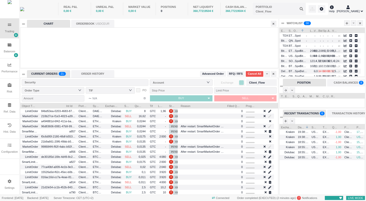
click at [236, 12] on span "360,77219504 €" at bounding box center [235, 10] width 20 height 3
drag, startPoint x: 254, startPoint y: 9, endPoint x: 249, endPoint y: 11, distance: 5.5
click at [254, 9] on input "text" at bounding box center [279, 9] width 53 height 12
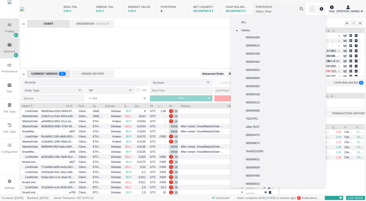
click at [11, 52] on div "Balances" at bounding box center [9, 51] width 11 height 4
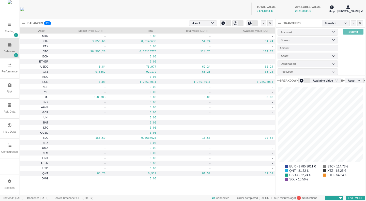
click at [17, 54] on div "Balances" at bounding box center [9, 48] width 19 height 20
click at [17, 56] on icon at bounding box center [16, 55] width 2 height 2
click at [36, 67] on li "Balances Table" at bounding box center [29, 64] width 30 height 8
click at [263, 22] on icon at bounding box center [264, 23] width 2 height 3
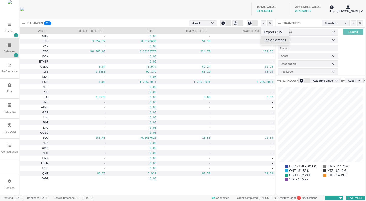
click at [269, 40] on li "Table Settings" at bounding box center [275, 40] width 28 height 8
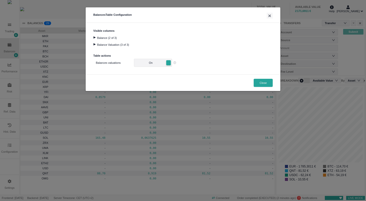
click at [96, 44] on div at bounding box center [94, 44] width 7 height 2
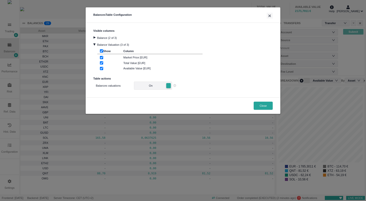
click at [96, 39] on div "Balance (2 of 3)" at bounding box center [182, 37] width 179 height 7
click at [96, 36] on div at bounding box center [94, 37] width 7 height 2
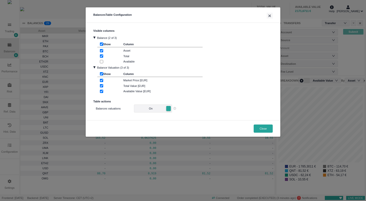
click at [101, 62] on input "checkbox" at bounding box center [101, 61] width 3 height 3
checkbox input "true"
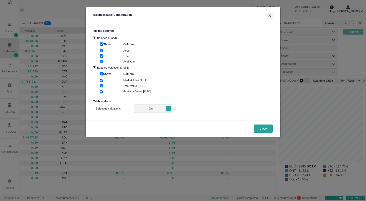
click at [99, 101] on h3 "Table actions" at bounding box center [182, 99] width 179 height 8
click at [96, 68] on div at bounding box center [94, 67] width 2 height 7
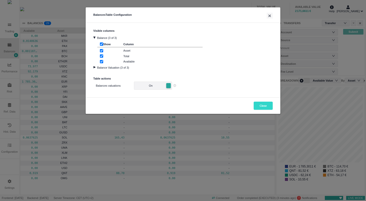
click at [262, 107] on button "Close" at bounding box center [263, 106] width 19 height 8
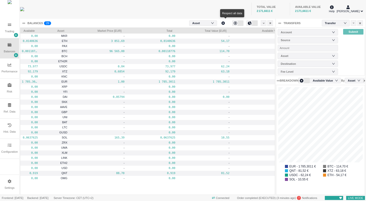
click at [229, 22] on div at bounding box center [225, 23] width 11 height 6
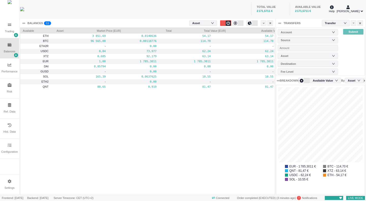
scroll to position [0, 0]
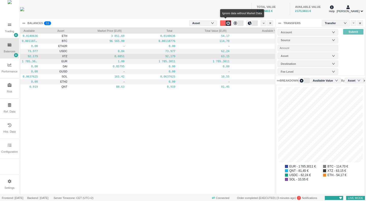
click at [224, 22] on div at bounding box center [225, 23] width 11 height 6
